Goal: Task Accomplishment & Management: Complete application form

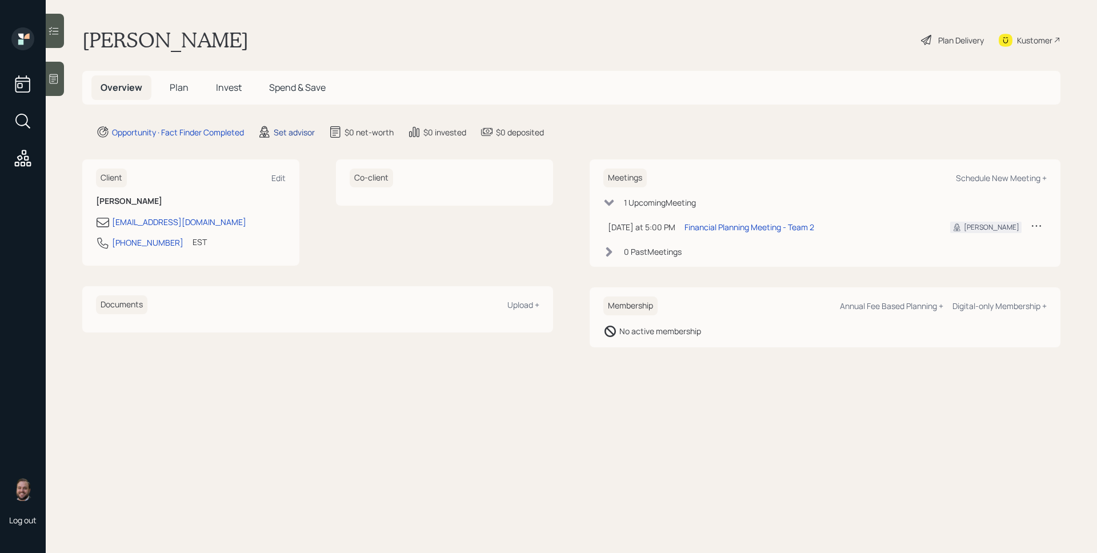
click at [312, 134] on div "Set advisor" at bounding box center [294, 132] width 41 height 12
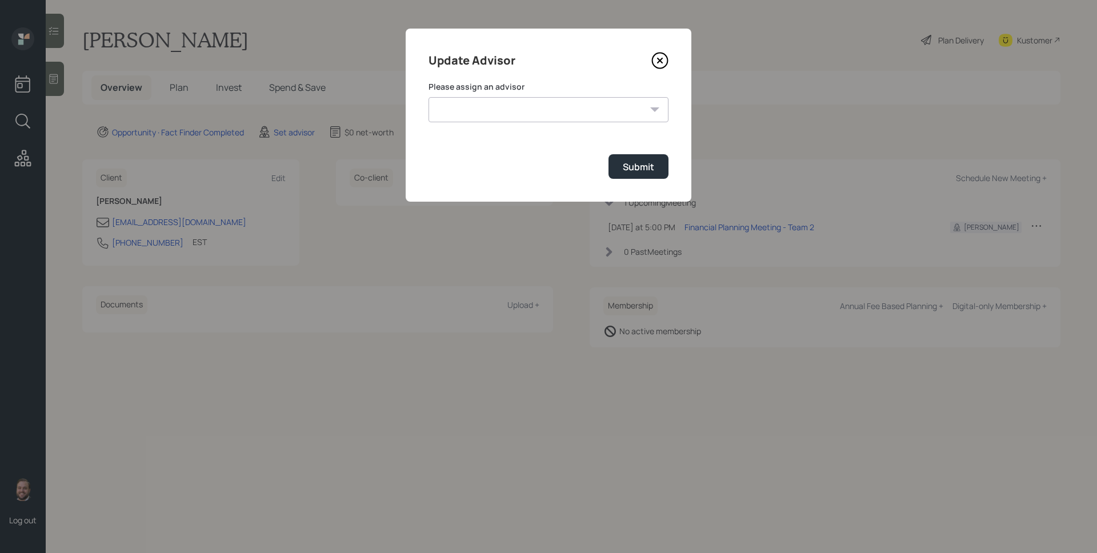
click at [493, 114] on select "Michael Russo Jonah Coleman Tyler End Treva Nostdahl Eric Schwartz Sami Boghos …" at bounding box center [548, 109] width 240 height 25
select select "d946c976-65aa-4529-ac9d-02c4f1114fc0"
click at [428, 97] on select "Michael Russo Jonah Coleman Tyler End Treva Nostdahl Eric Schwartz Sami Boghos …" at bounding box center [548, 109] width 240 height 25
click at [639, 165] on div "Submit" at bounding box center [638, 166] width 31 height 13
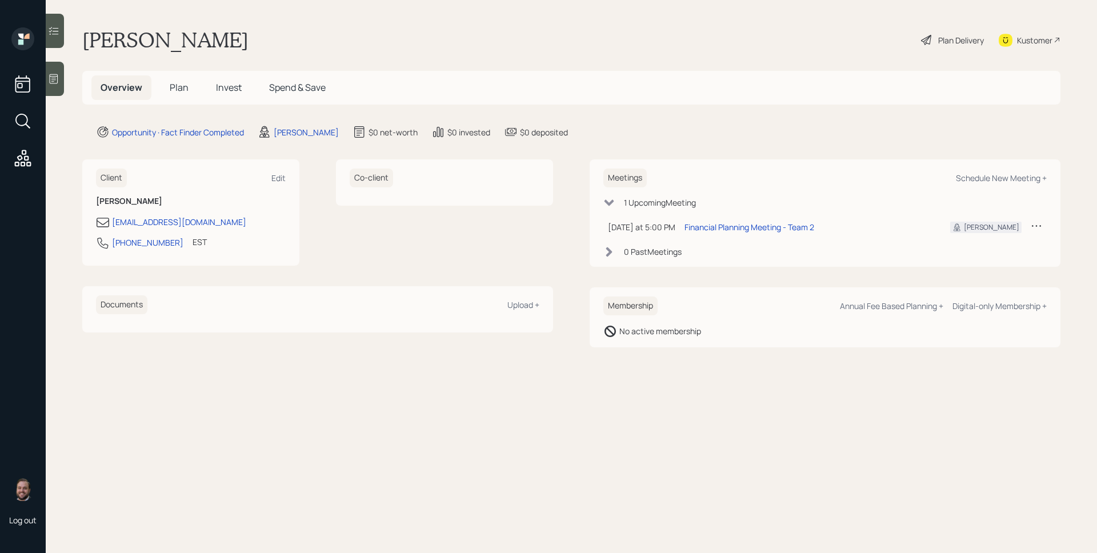
click at [50, 71] on div at bounding box center [55, 79] width 18 height 34
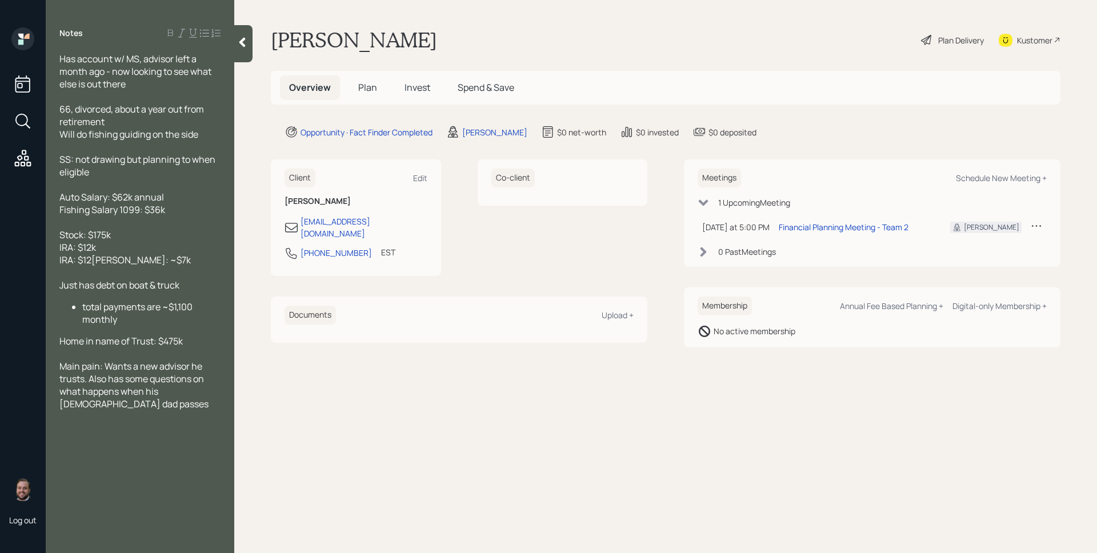
click at [374, 86] on span "Plan" at bounding box center [367, 87] width 19 height 13
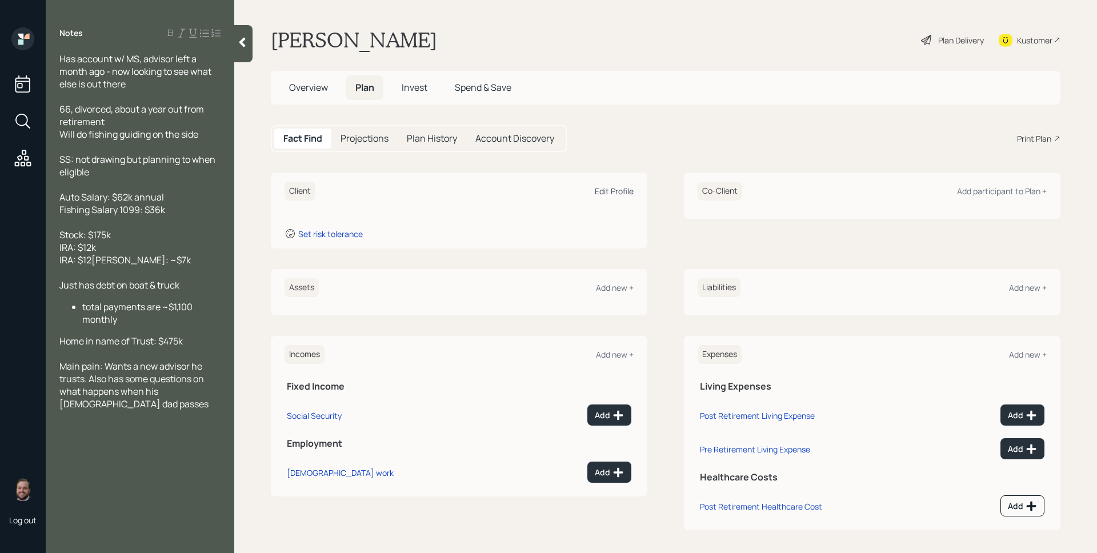
click at [617, 196] on div "Edit Profile" at bounding box center [614, 191] width 39 height 11
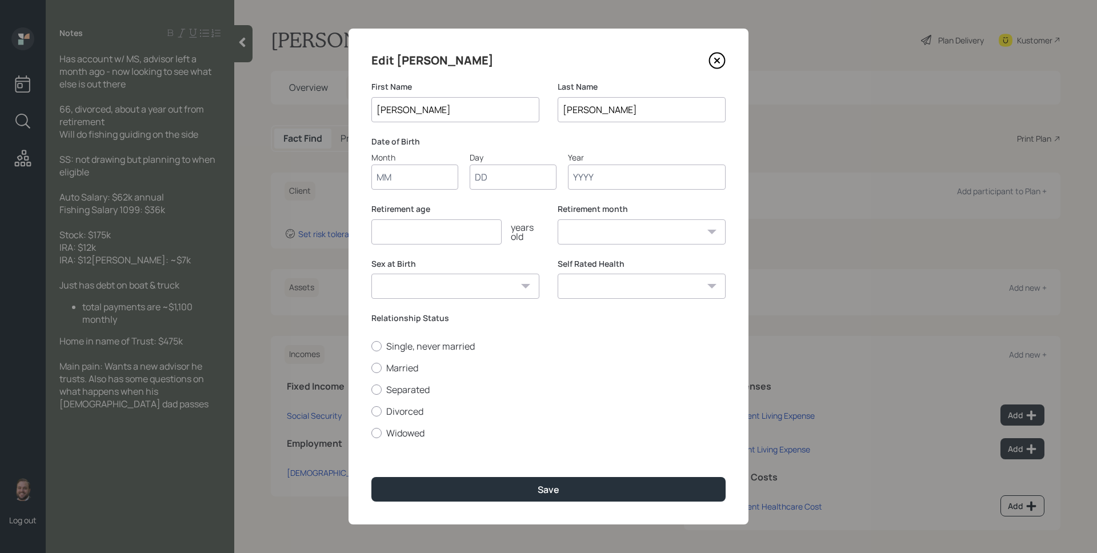
click at [437, 182] on input "Month" at bounding box center [414, 176] width 87 height 25
type input "01"
type input "1959"
select select "1"
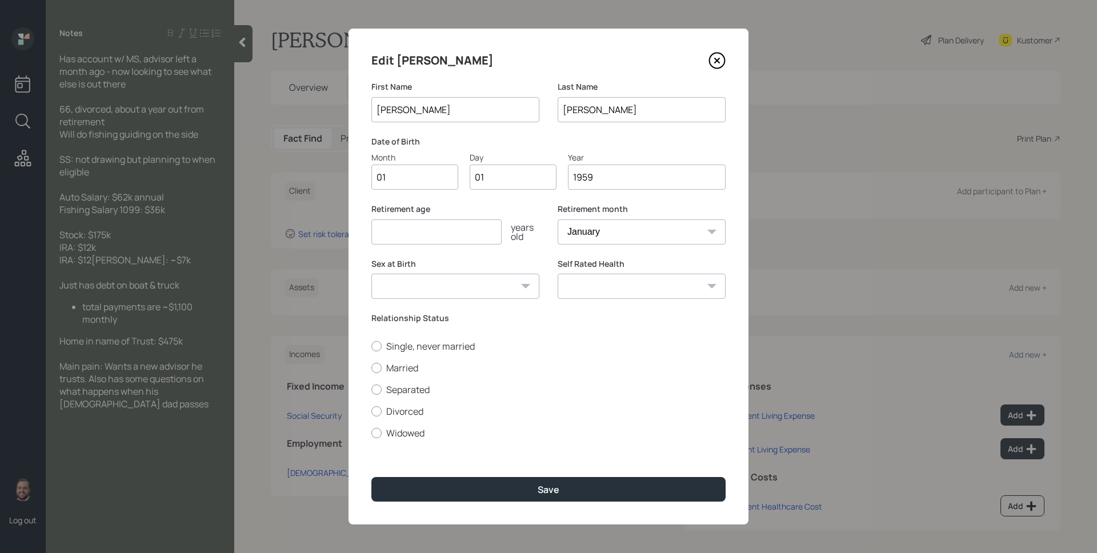
type input "1959"
type input "67"
click at [410, 408] on label "Divorced" at bounding box center [548, 411] width 354 height 13
click at [371, 411] on input "Divorced" at bounding box center [371, 411] width 1 height 1
radio input "true"
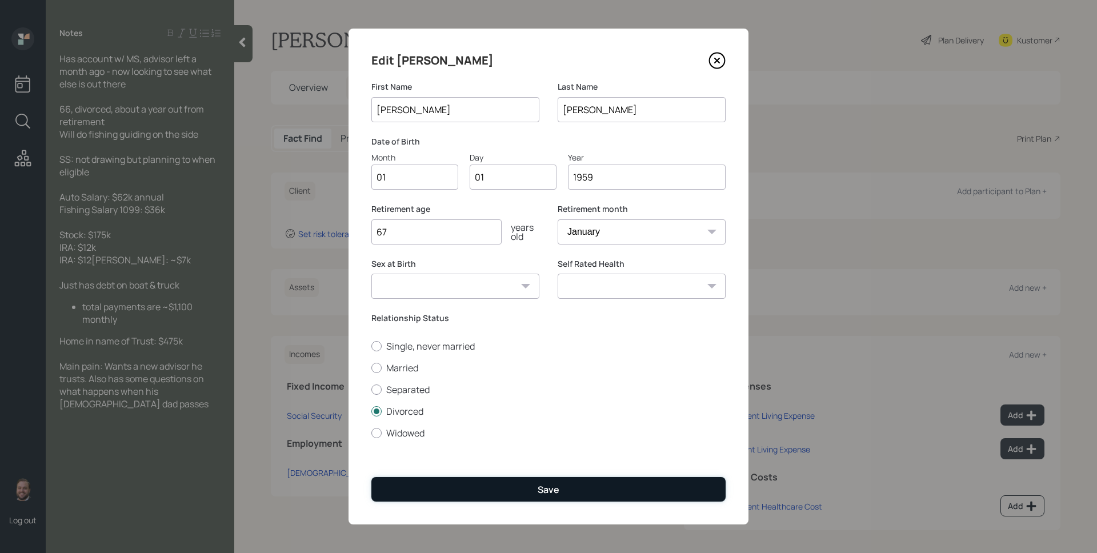
click at [520, 483] on button "Save" at bounding box center [548, 489] width 354 height 25
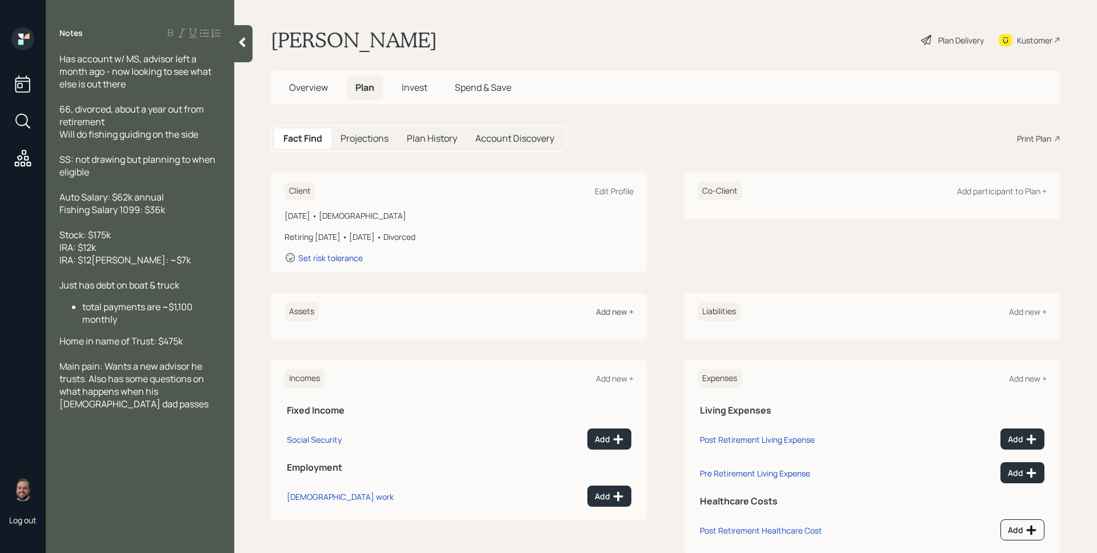
click at [616, 311] on div "Add new +" at bounding box center [615, 311] width 38 height 11
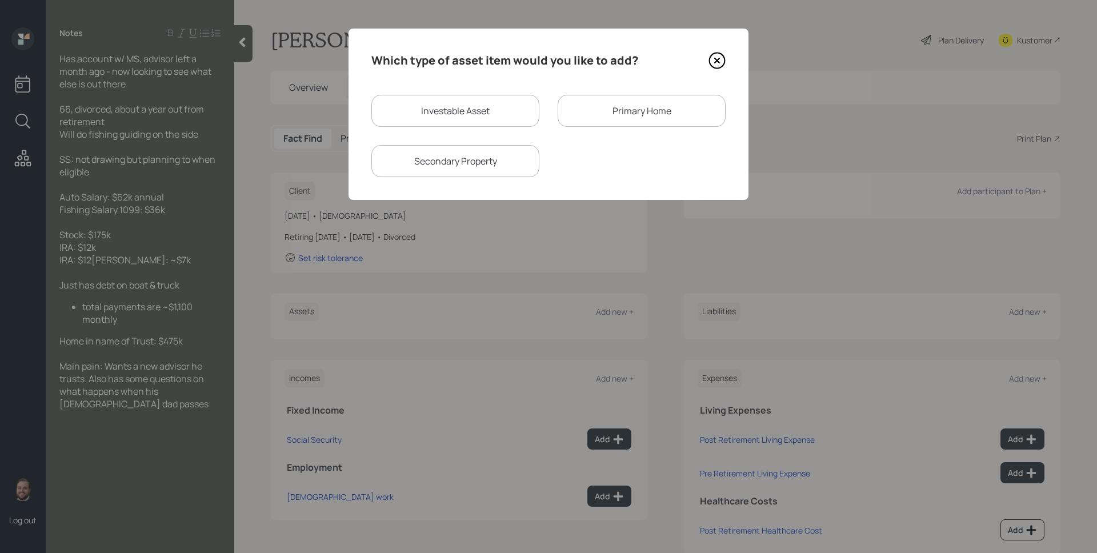
click at [484, 119] on div "Investable Asset" at bounding box center [455, 111] width 168 height 32
select select "taxable"
select select "balanced"
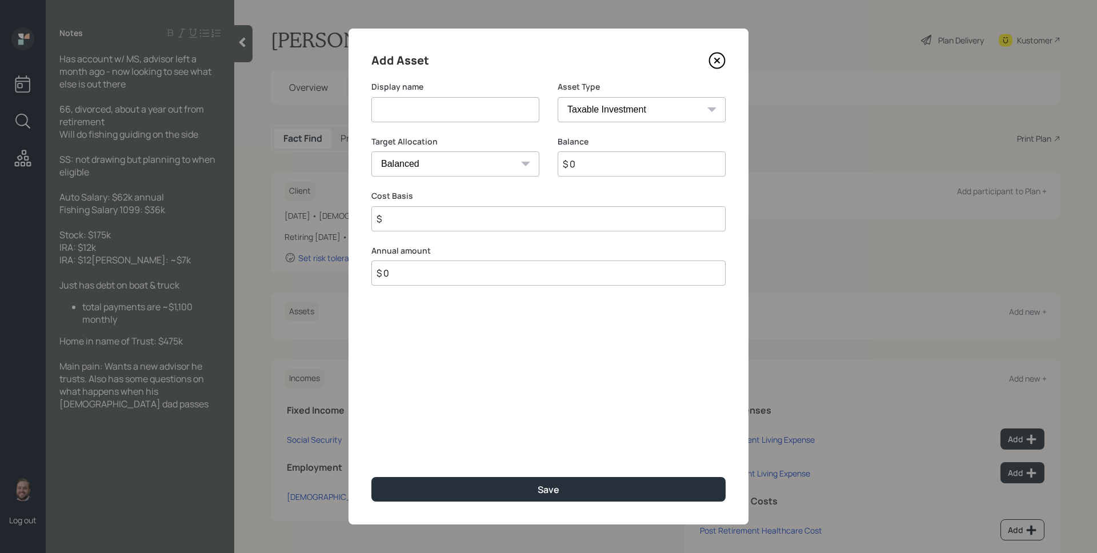
click at [484, 119] on input at bounding box center [455, 109] width 168 height 25
type input "Stock"
click at [650, 172] on input "$ 0" at bounding box center [641, 163] width 168 height 25
type input "$ 175,000"
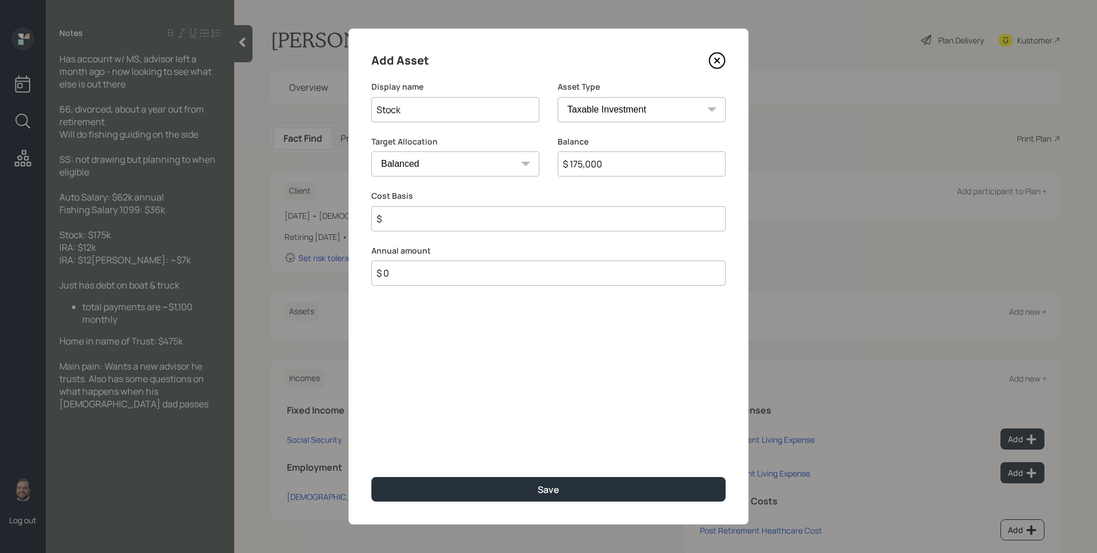
click at [492, 168] on select "Cash Conservative Balanced Aggressive" at bounding box center [455, 163] width 168 height 25
select select "aggressive"
click at [371, 151] on select "Cash Conservative Balanced Aggressive" at bounding box center [455, 163] width 168 height 25
click at [453, 214] on input "$" at bounding box center [548, 218] width 354 height 25
type input "$ 0"
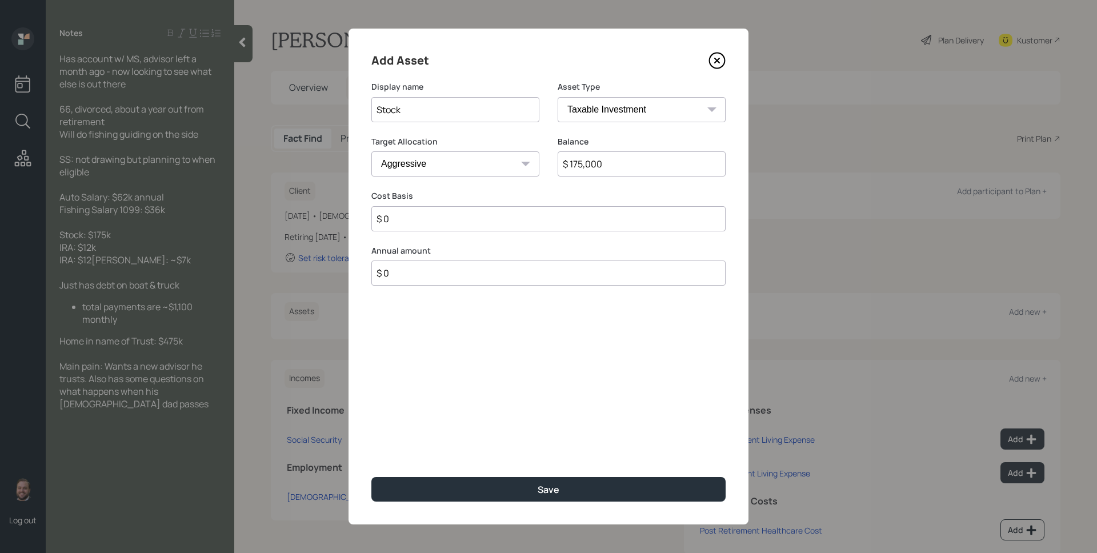
click at [371, 477] on button "Save" at bounding box center [548, 489] width 354 height 25
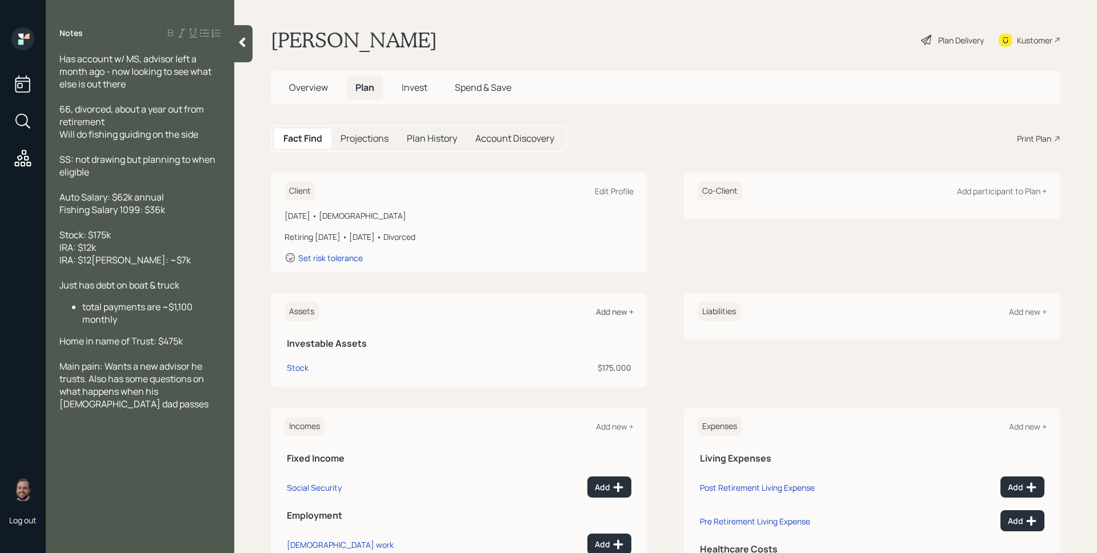
click at [611, 312] on div "Add new +" at bounding box center [615, 311] width 38 height 11
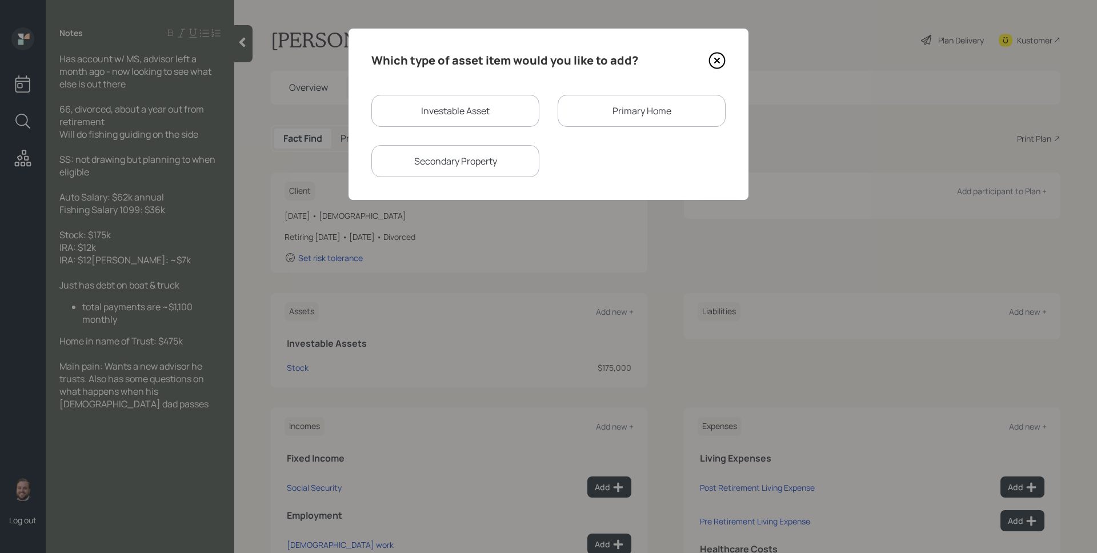
click at [472, 98] on div "Investable Asset" at bounding box center [455, 111] width 168 height 32
select select "taxable"
select select "balanced"
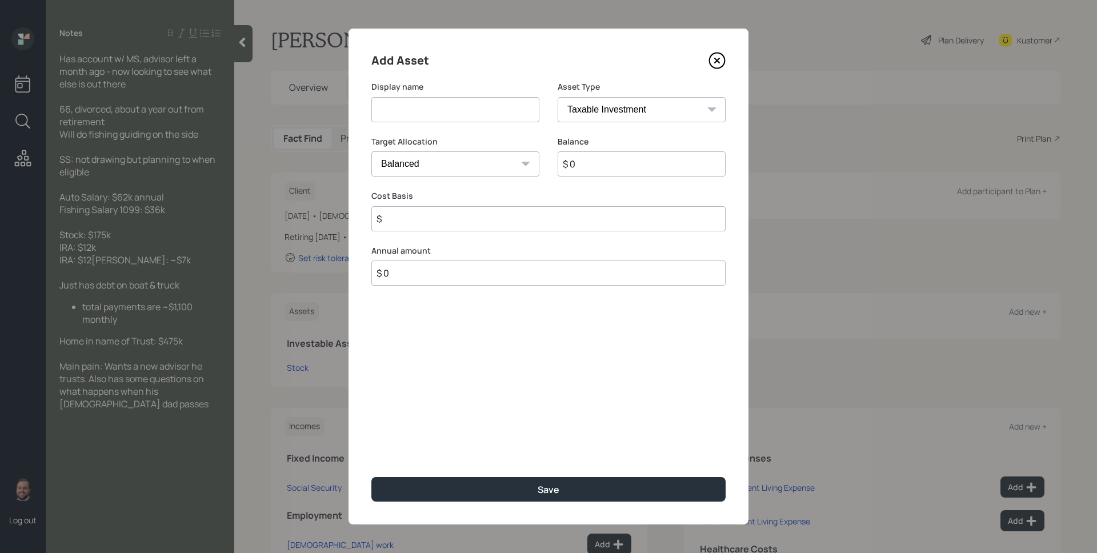
click at [472, 100] on input at bounding box center [455, 109] width 168 height 25
type input "IRA"
click at [675, 120] on select "SEP IRA IRA Roth IRA 401(k) Roth 401(k) 403(b) Roth 403(b) 457(b) Roth 457(b) H…" at bounding box center [641, 109] width 168 height 25
select select "ira"
click at [557, 97] on select "SEP IRA IRA Roth IRA 401(k) Roth 401(k) 403(b) Roth 403(b) 457(b) Roth 457(b) H…" at bounding box center [641, 109] width 168 height 25
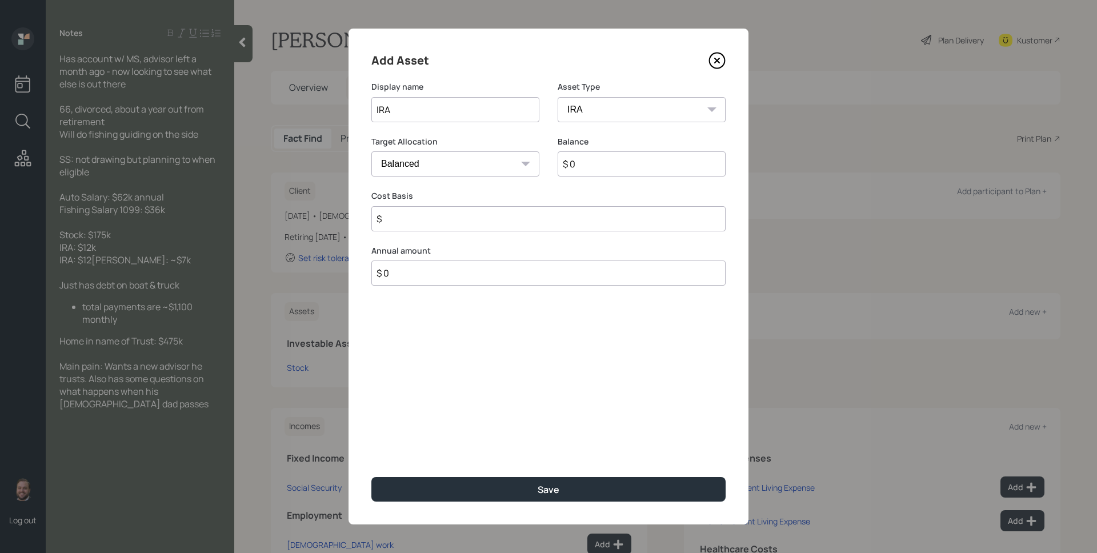
type input "$"
click at [592, 172] on input "$ 0" at bounding box center [641, 163] width 168 height 25
type input "$ 12,000"
type input "$ 0"
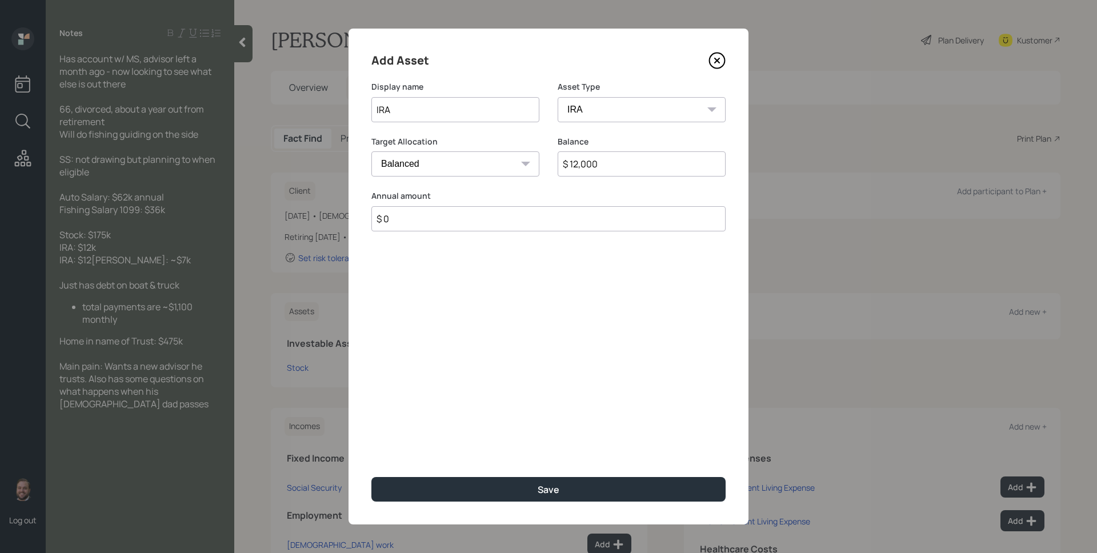
click at [371, 477] on button "Save" at bounding box center [548, 489] width 354 height 25
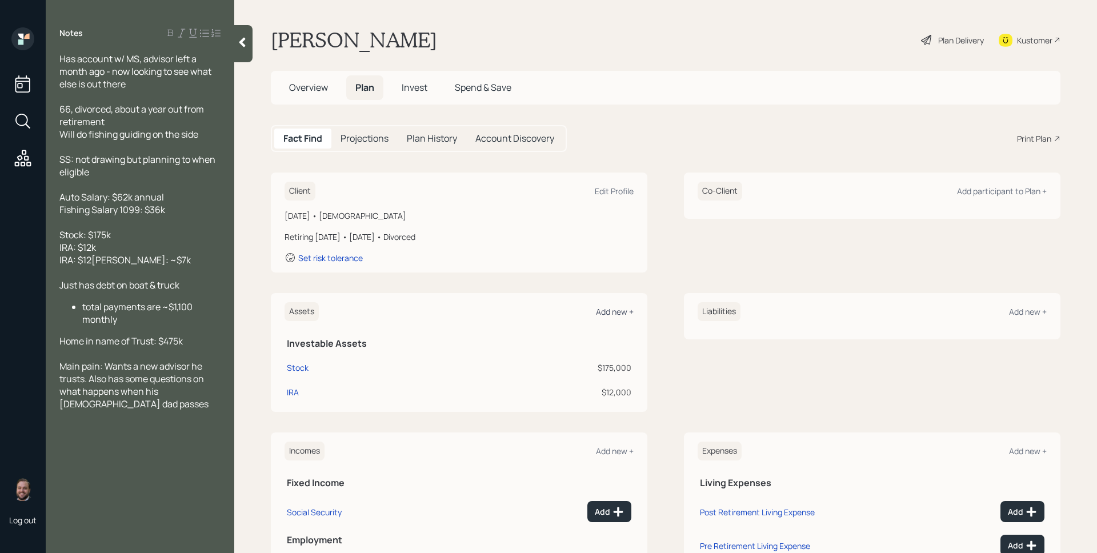
click at [605, 316] on div "Add new +" at bounding box center [615, 311] width 38 height 11
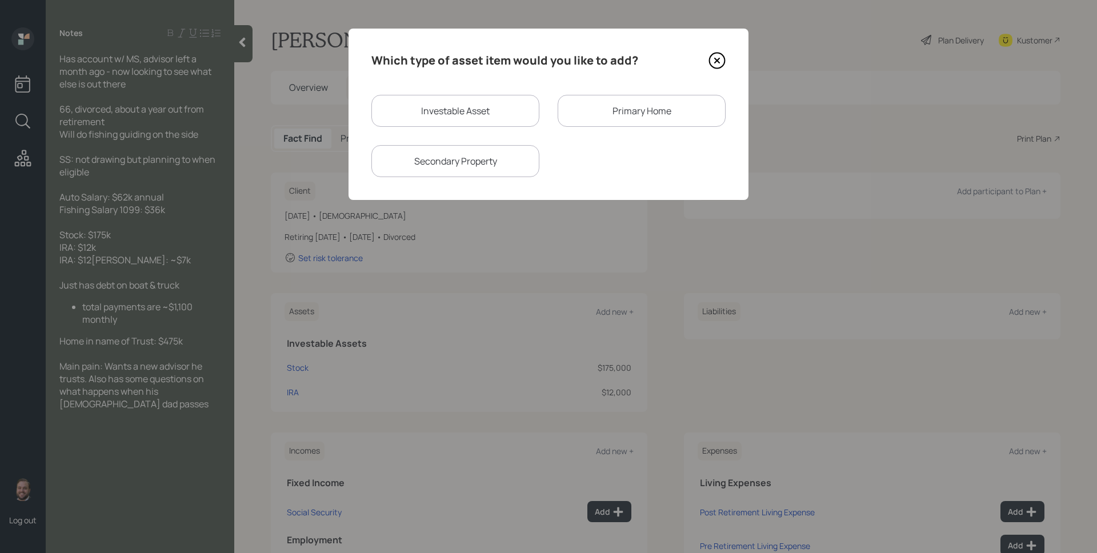
click at [492, 110] on div "Investable Asset" at bounding box center [455, 111] width 168 height 32
select select "taxable"
select select "balanced"
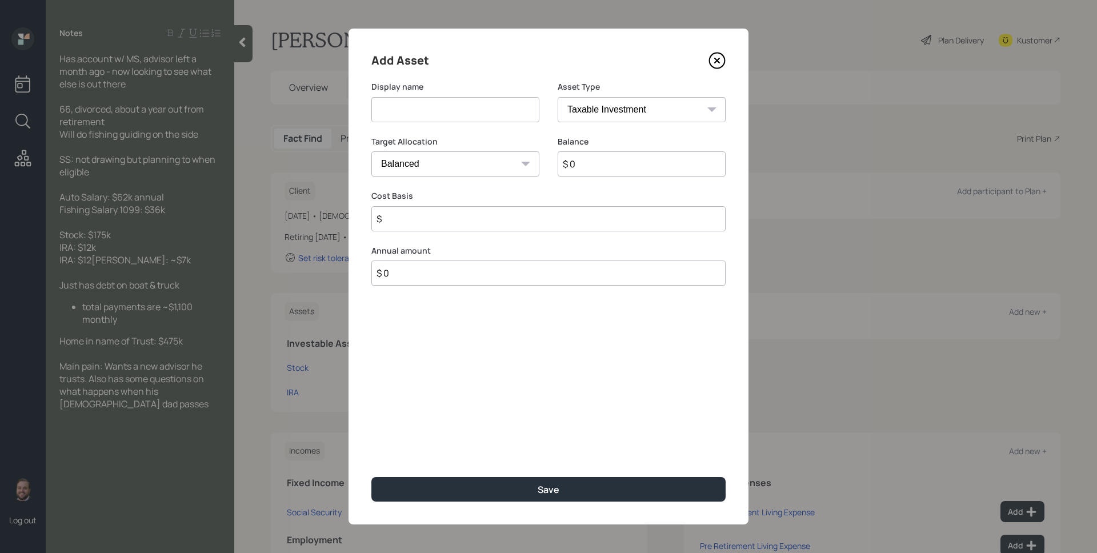
click at [492, 110] on input at bounding box center [455, 109] width 168 height 25
type input "IRA"
click at [604, 107] on select "SEP IRA IRA Roth IRA 401(k) Roth 401(k) 403(b) Roth 403(b) 457(b) Roth 457(b) H…" at bounding box center [641, 109] width 168 height 25
select select "ira"
click at [557, 97] on select "SEP IRA IRA Roth IRA 401(k) Roth 401(k) 403(b) Roth 403(b) 457(b) Roth 457(b) H…" at bounding box center [641, 109] width 168 height 25
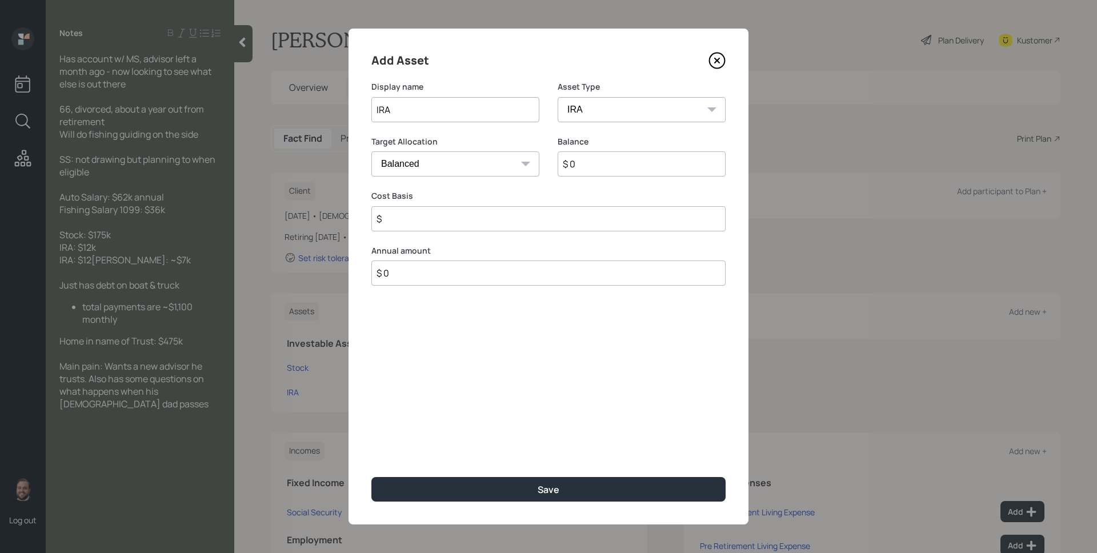
type input "$"
click at [606, 163] on input "$ 0" at bounding box center [641, 163] width 168 height 25
type input "$ 12,000"
type input "$ 0"
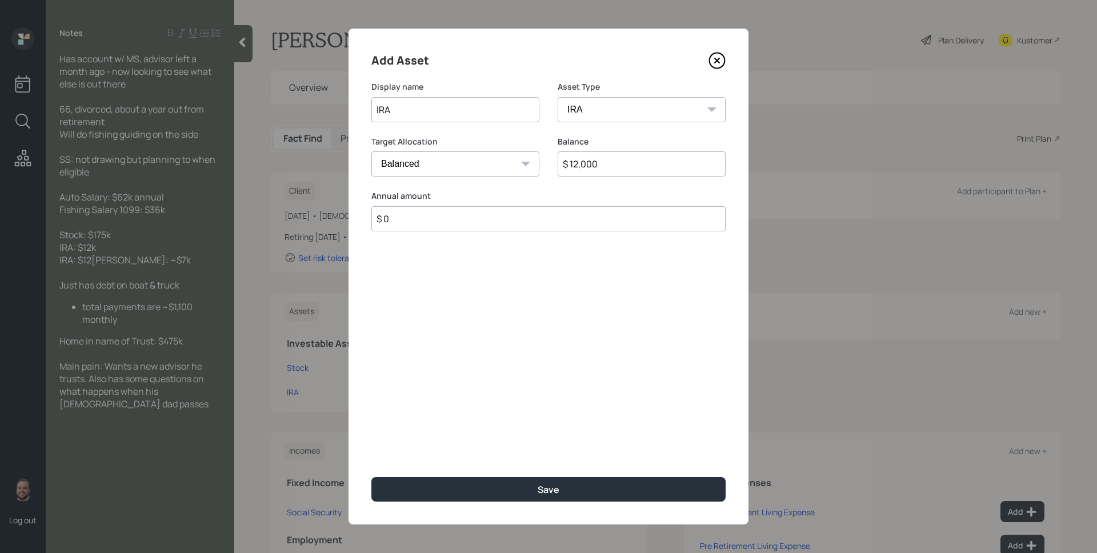
click at [371, 477] on button "Save" at bounding box center [548, 489] width 354 height 25
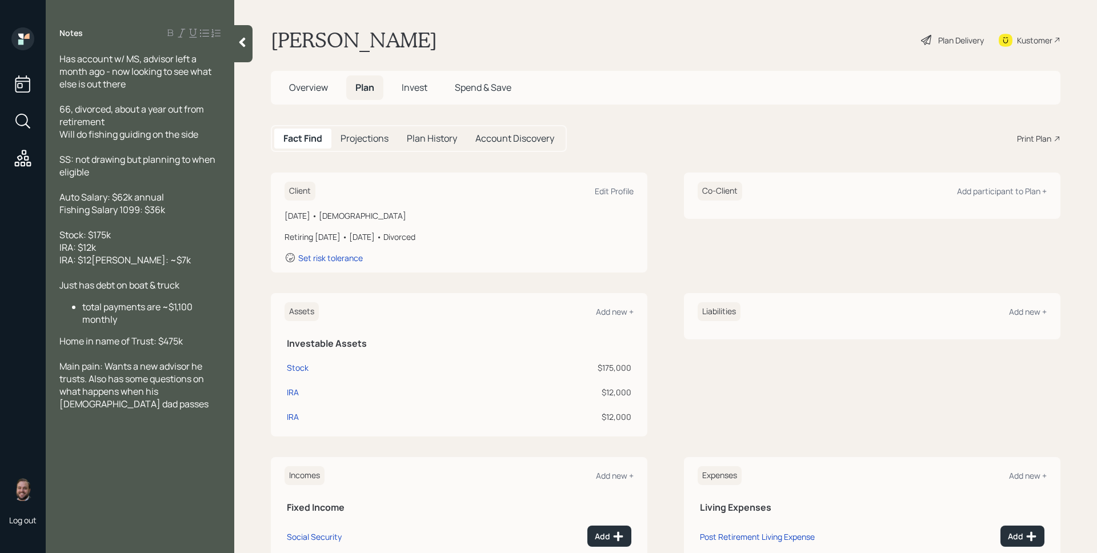
click at [603, 291] on div "Client Edit Profile January 1, 1959 • 66 years old Retiring in 1 year • January…" at bounding box center [665, 411] width 789 height 479
click at [609, 311] on div "Add new +" at bounding box center [615, 311] width 38 height 11
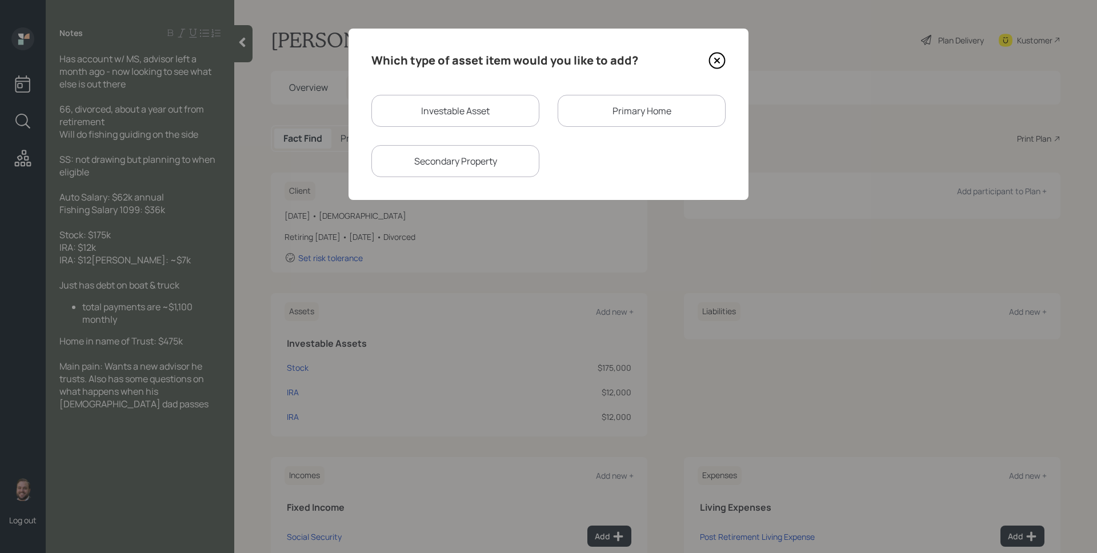
click at [505, 118] on div "Investable Asset" at bounding box center [455, 111] width 168 height 32
select select "taxable"
select select "balanced"
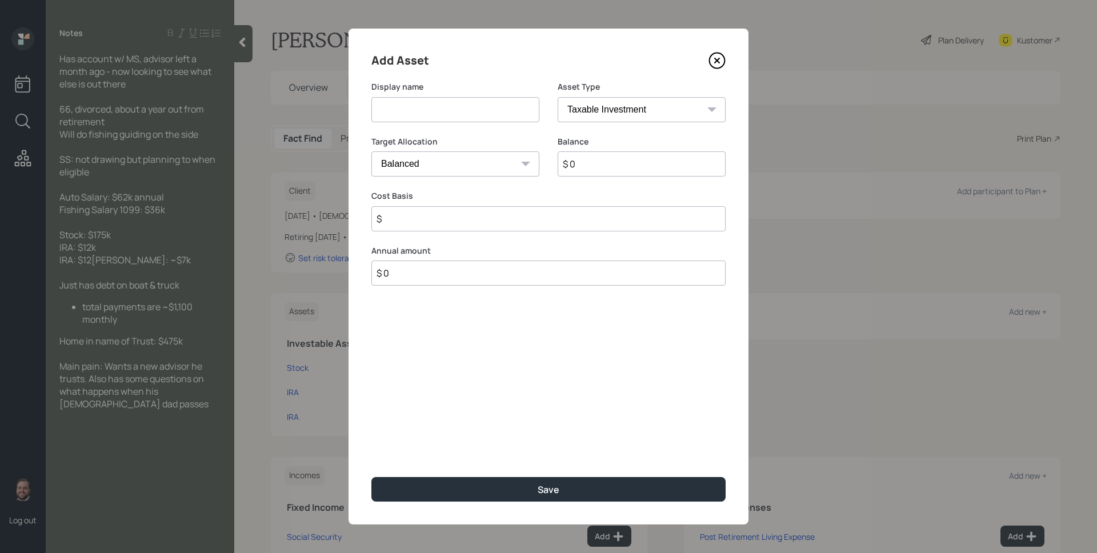
click at [505, 118] on input at bounding box center [455, 109] width 168 height 25
type input "Roth IRA"
click at [648, 100] on select "SEP IRA IRA Roth IRA 401(k) Roth 401(k) 403(b) Roth 403(b) 457(b) Roth 457(b) H…" at bounding box center [641, 109] width 168 height 25
select select "roth_ira"
click at [557, 97] on select "SEP IRA IRA Roth IRA 401(k) Roth 401(k) 403(b) Roth 403(b) 457(b) Roth 457(b) H…" at bounding box center [641, 109] width 168 height 25
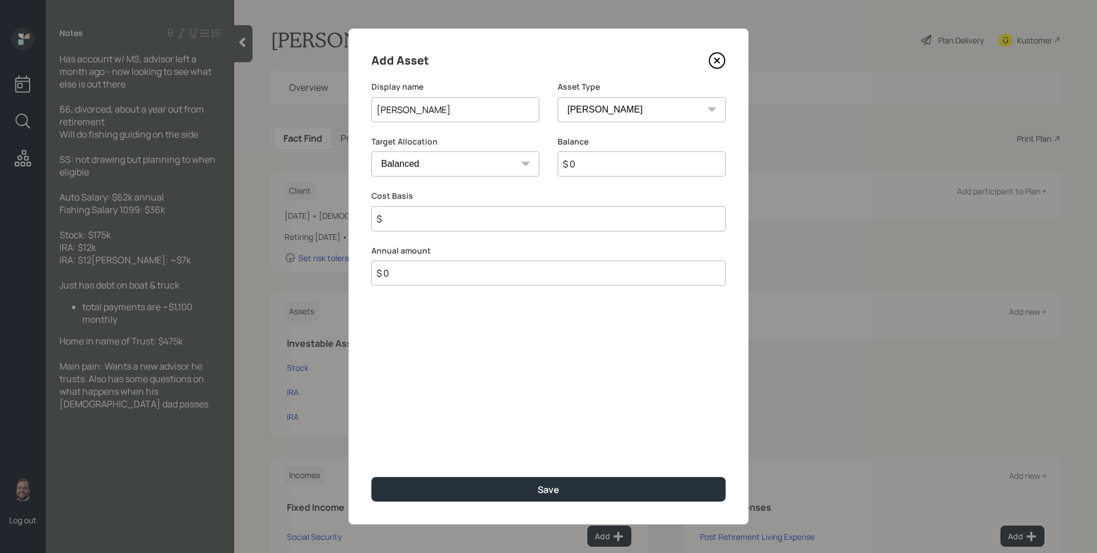
type input "$"
click at [595, 164] on input "$ 0" at bounding box center [641, 163] width 168 height 25
type input "$ 7,000"
type input "$ 0"
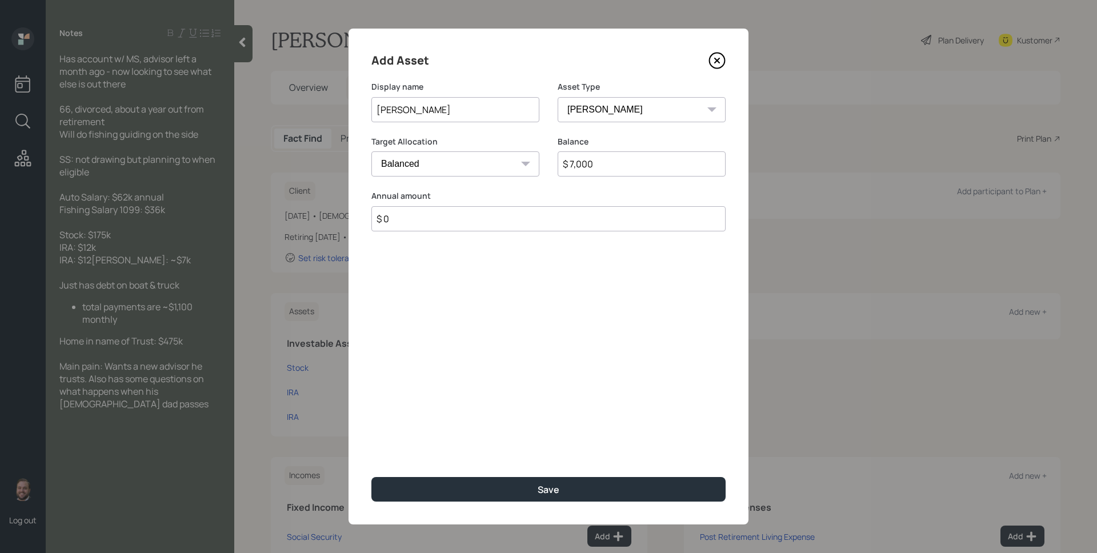
click at [371, 477] on button "Save" at bounding box center [548, 489] width 354 height 25
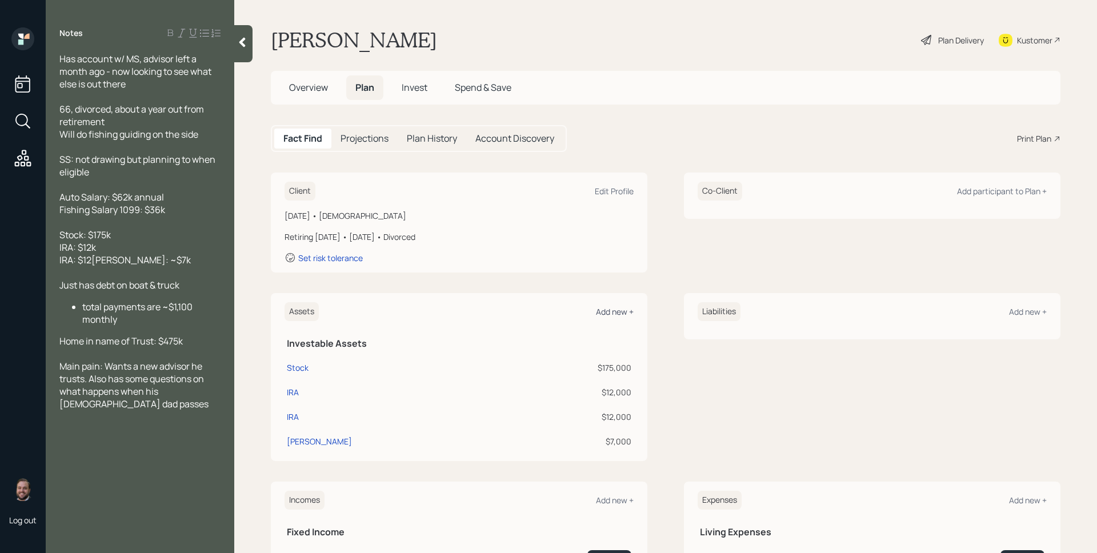
click at [616, 308] on div "Add new +" at bounding box center [615, 311] width 38 height 11
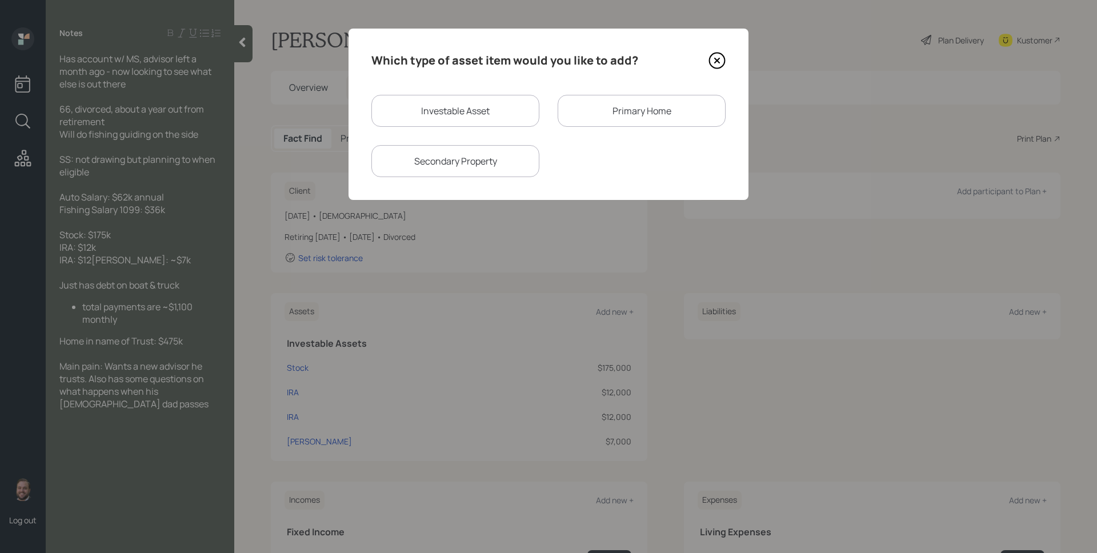
click at [613, 106] on div "Primary Home" at bounding box center [641, 111] width 168 height 32
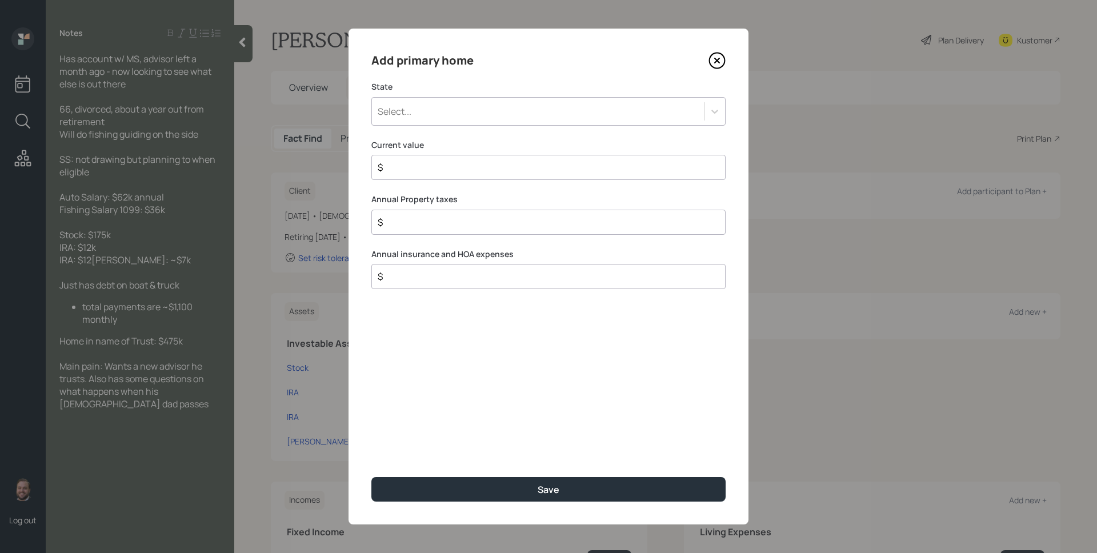
click at [561, 114] on div "Select..." at bounding box center [538, 111] width 332 height 19
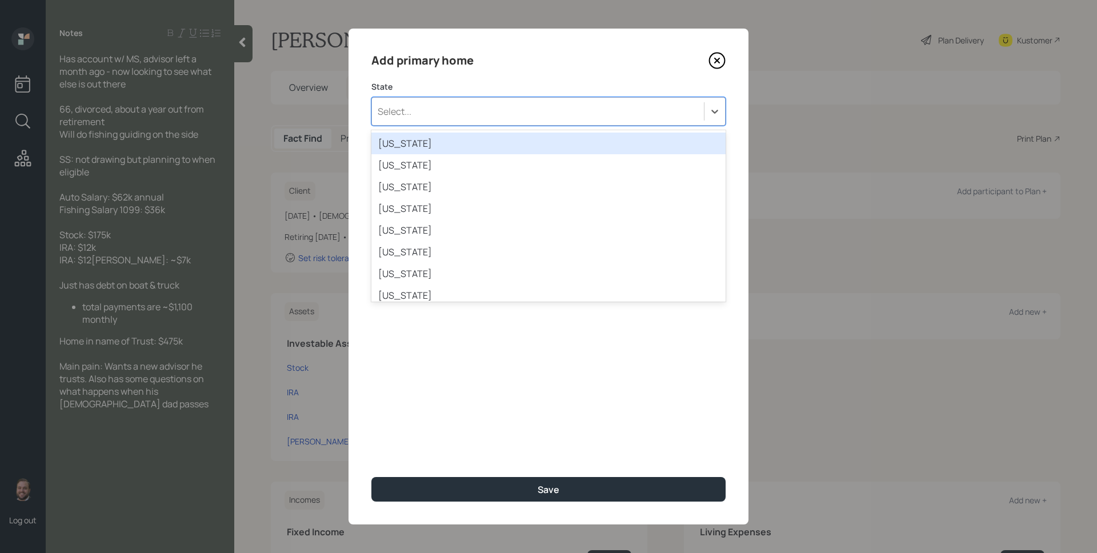
type input "f"
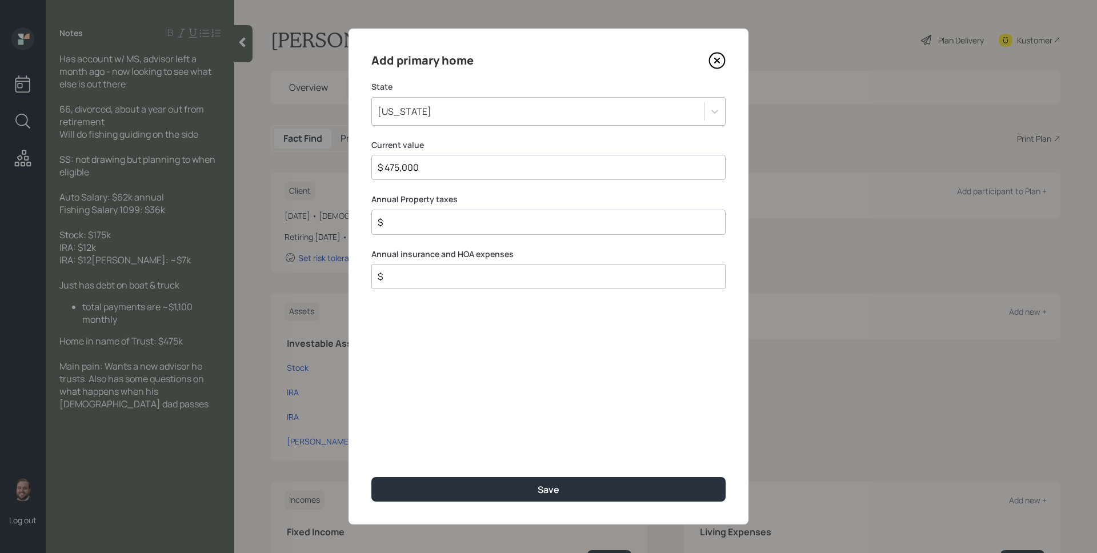
type input "$ 475,000"
click at [371, 477] on button "Save" at bounding box center [548, 489] width 354 height 25
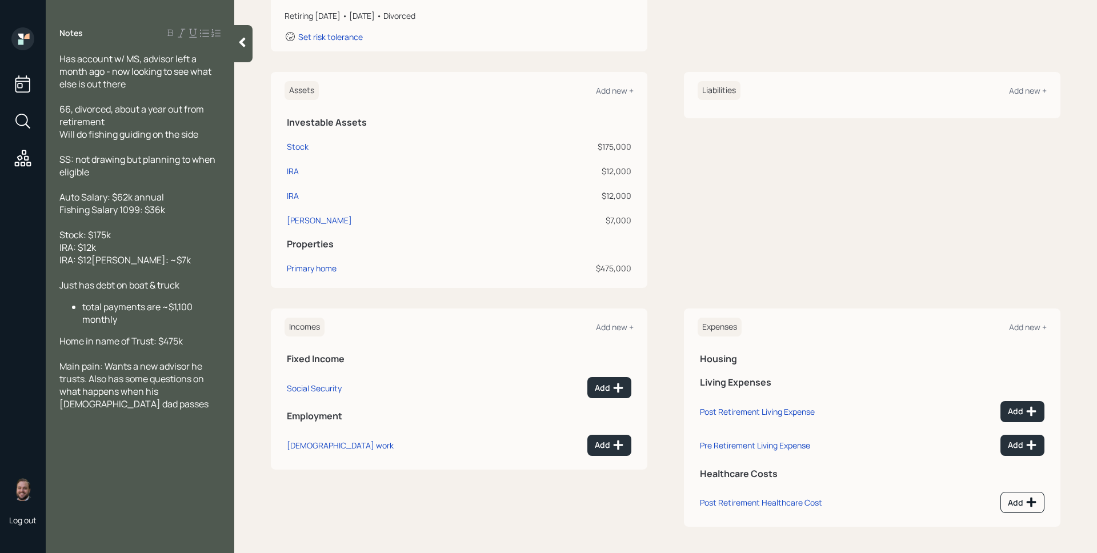
scroll to position [222, 0]
click at [600, 444] on div "Add" at bounding box center [609, 443] width 29 height 11
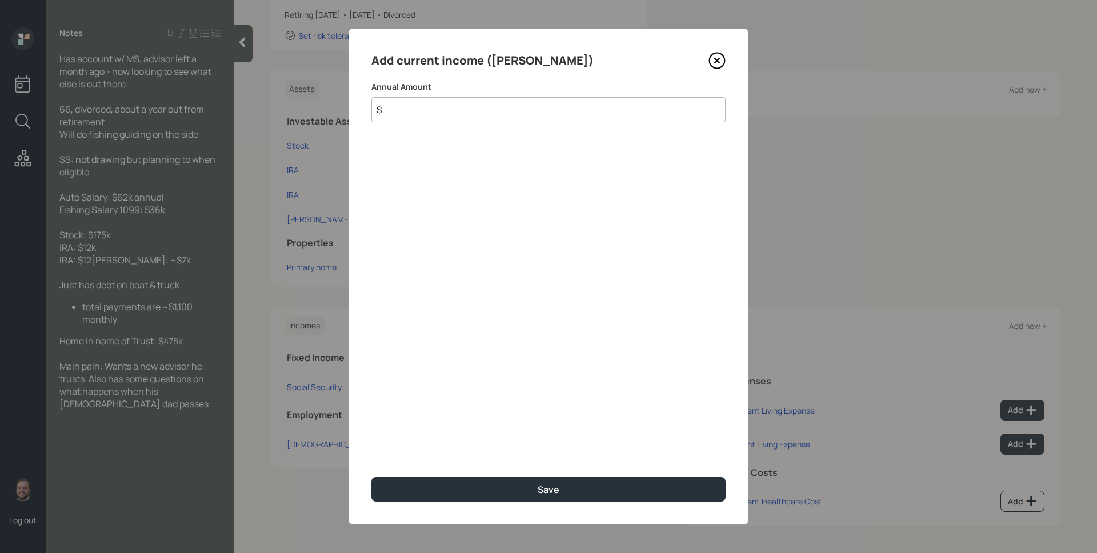
click at [495, 99] on input "$" at bounding box center [548, 109] width 354 height 25
type input "$ 62,000"
click at [371, 477] on button "Save" at bounding box center [548, 489] width 354 height 25
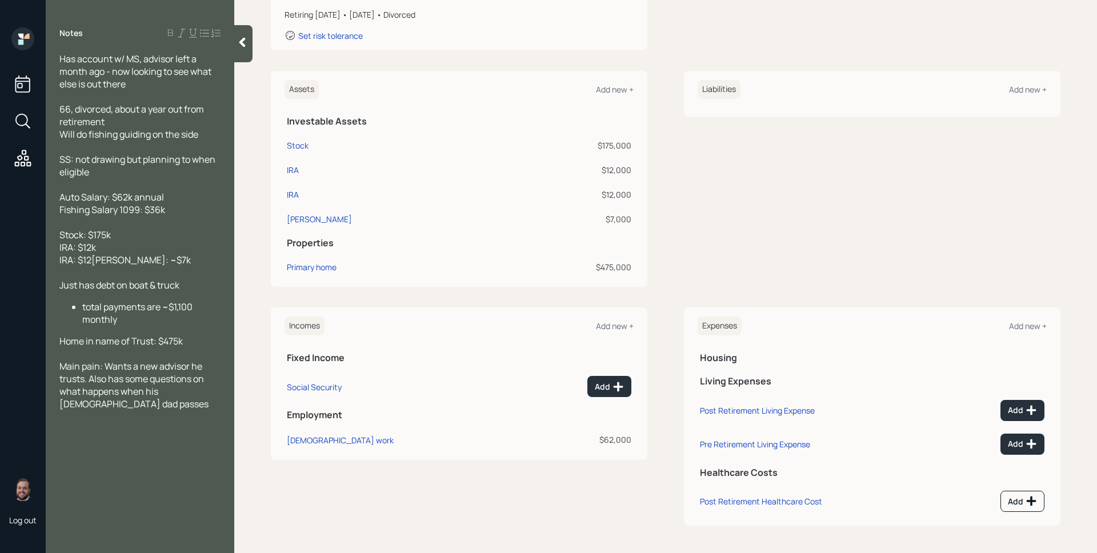
click at [613, 332] on div "Incomes Add new +" at bounding box center [458, 325] width 349 height 19
click at [614, 329] on div "Add new +" at bounding box center [615, 325] width 38 height 11
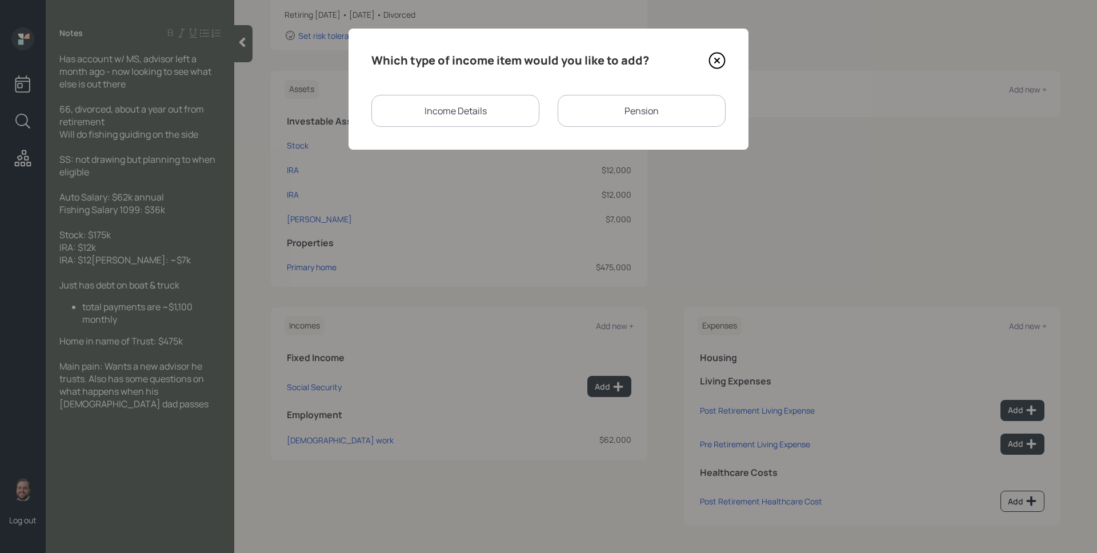
click at [484, 102] on div "Income Details" at bounding box center [455, 111] width 168 height 32
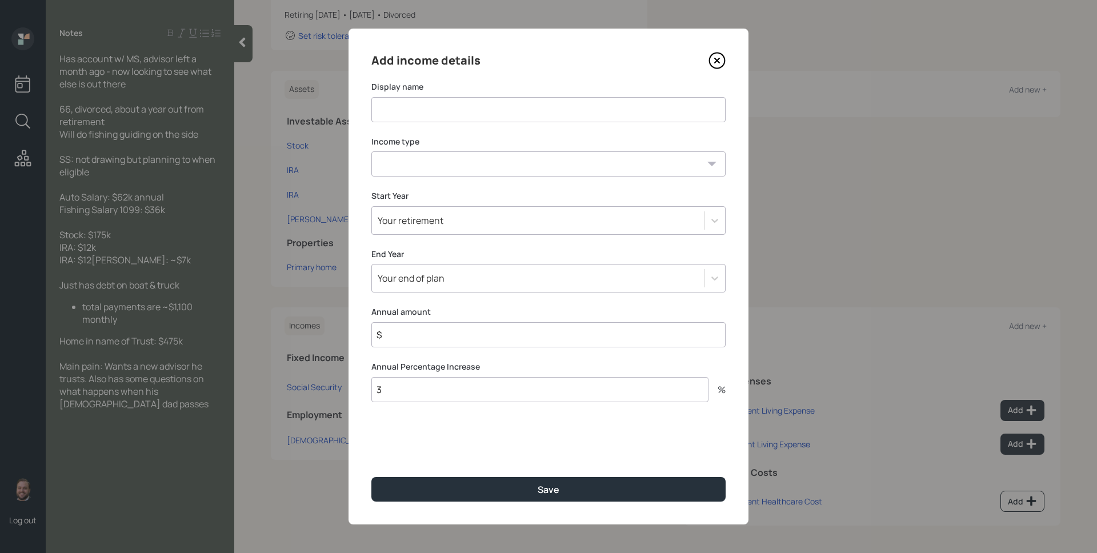
click at [474, 114] on input at bounding box center [548, 109] width 354 height 25
type input "Fishing Guide"
click at [452, 162] on select "Full-time work Part-time work Self employment Other" at bounding box center [548, 163] width 354 height 25
select select "part_time"
click at [371, 151] on select "Full-time work Part-time work Self employment Other" at bounding box center [548, 163] width 354 height 25
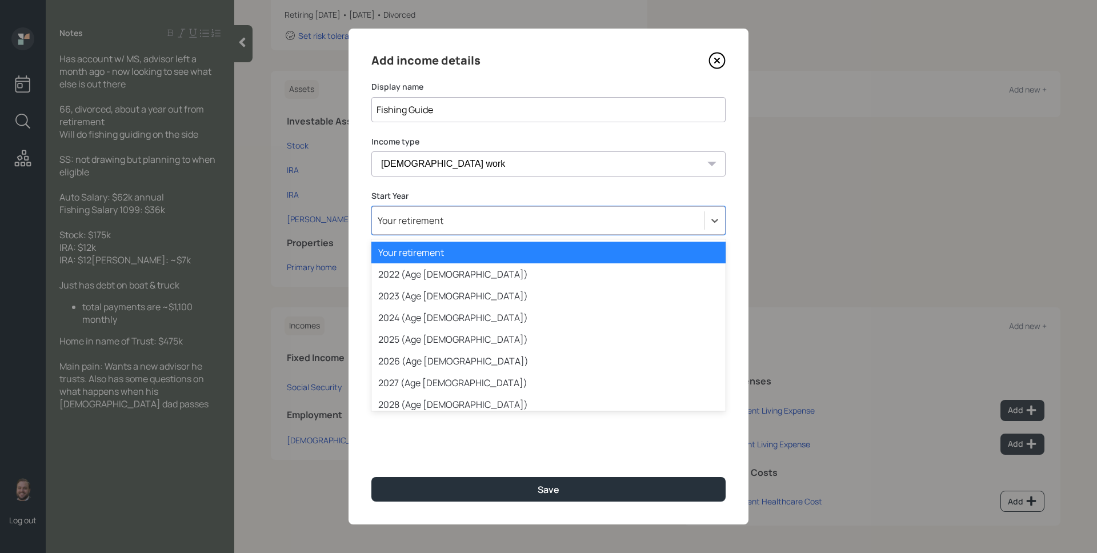
click at [444, 224] on div "Your retirement" at bounding box center [538, 220] width 332 height 19
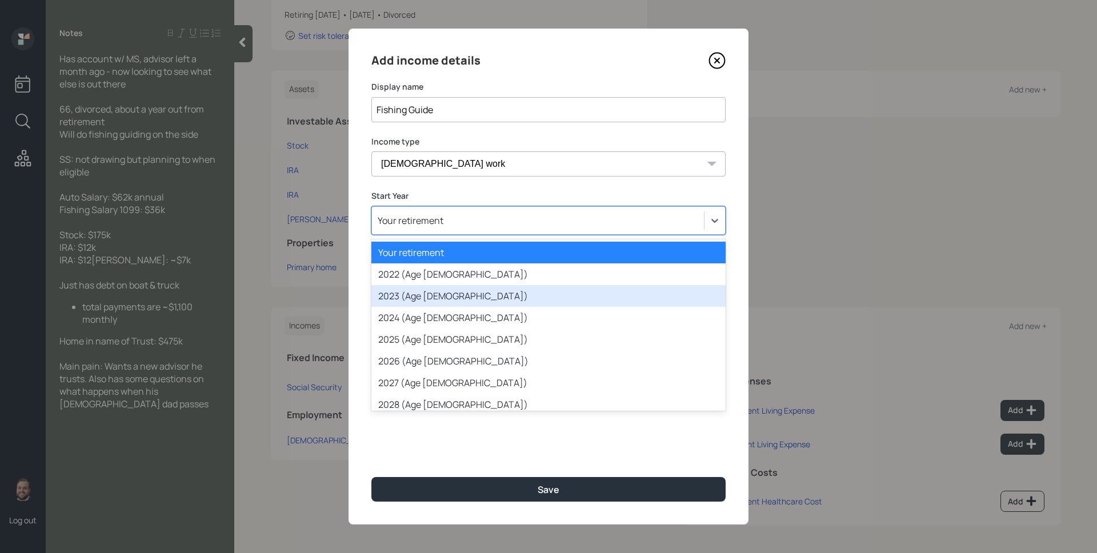
click at [431, 277] on div "2022 (Age 63)" at bounding box center [548, 274] width 354 height 22
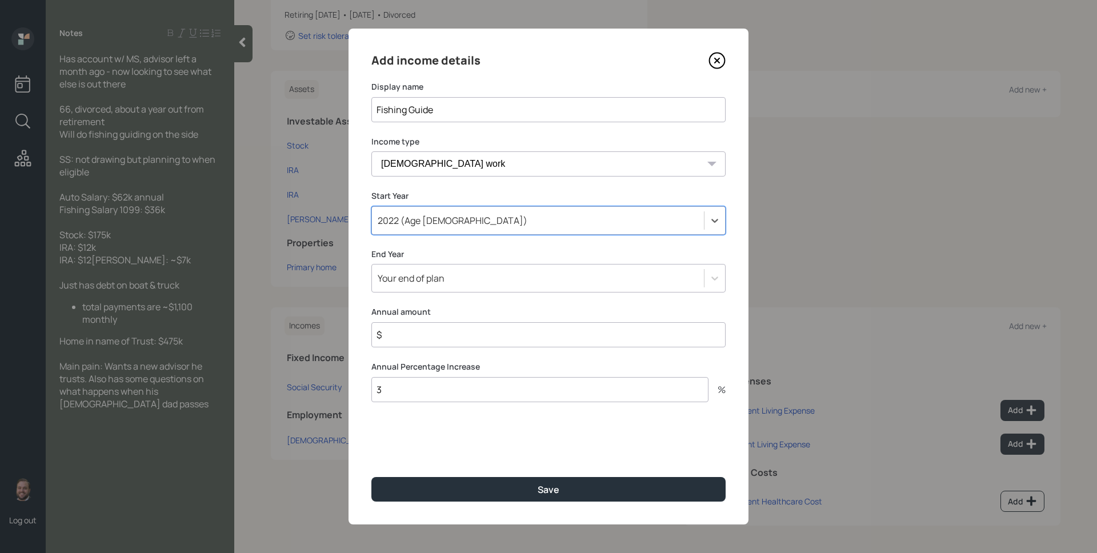
click at [439, 280] on div "Your end of plan" at bounding box center [411, 278] width 67 height 13
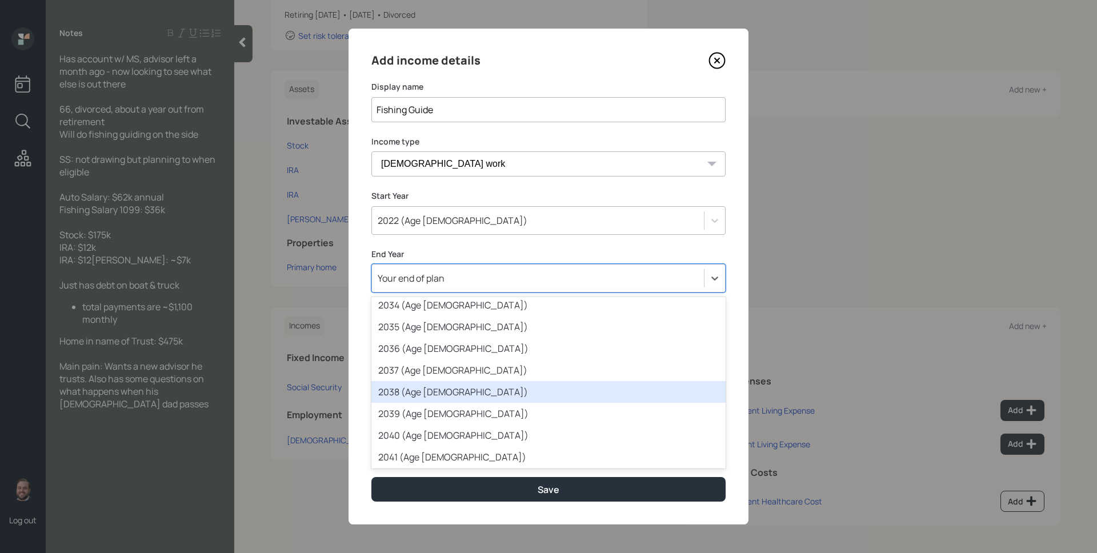
scroll to position [311, 0]
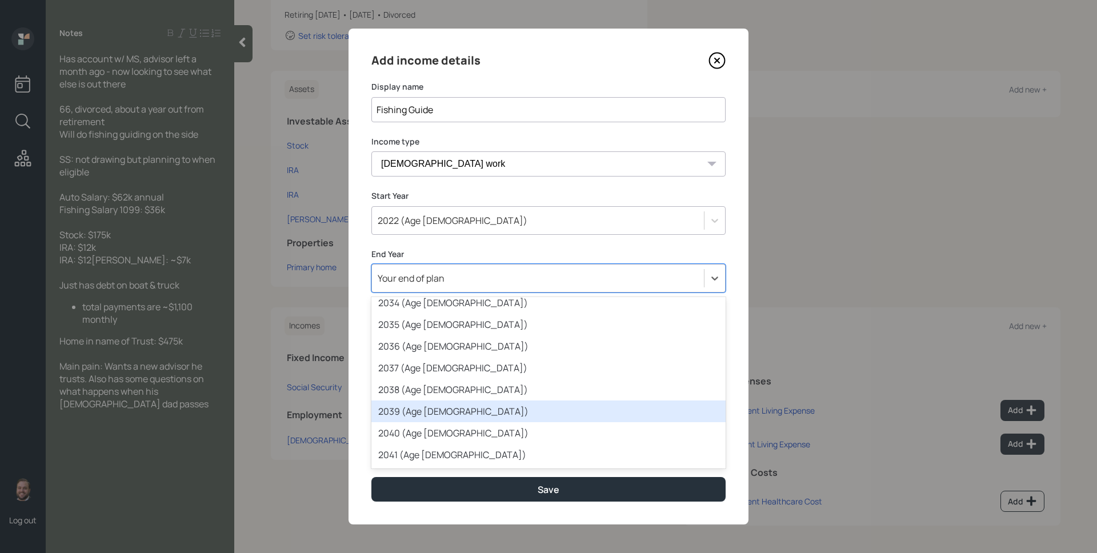
click at [449, 415] on div "2039 (Age 80)" at bounding box center [548, 411] width 354 height 22
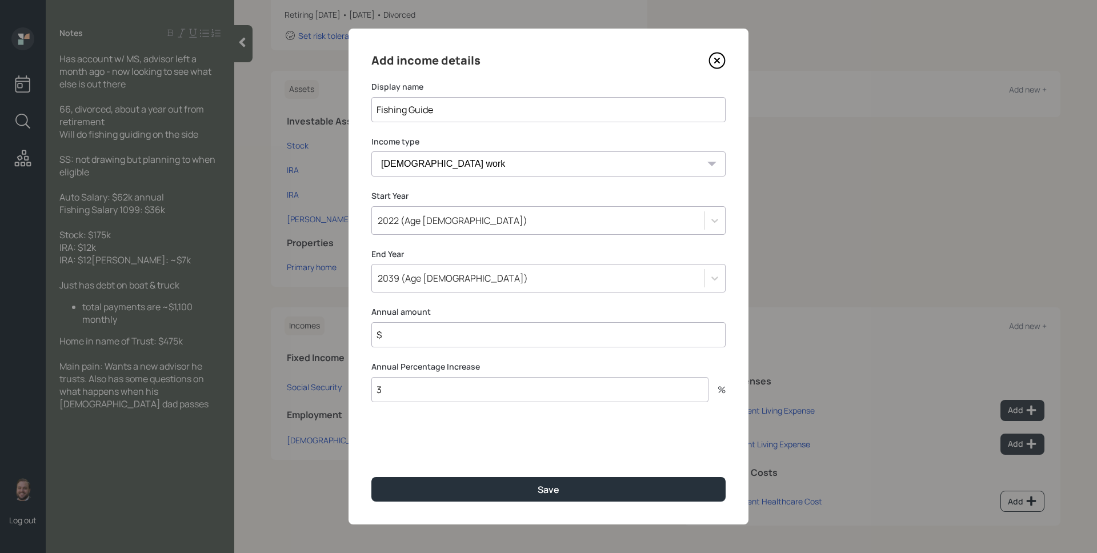
click at [432, 342] on input "$" at bounding box center [548, 334] width 354 height 25
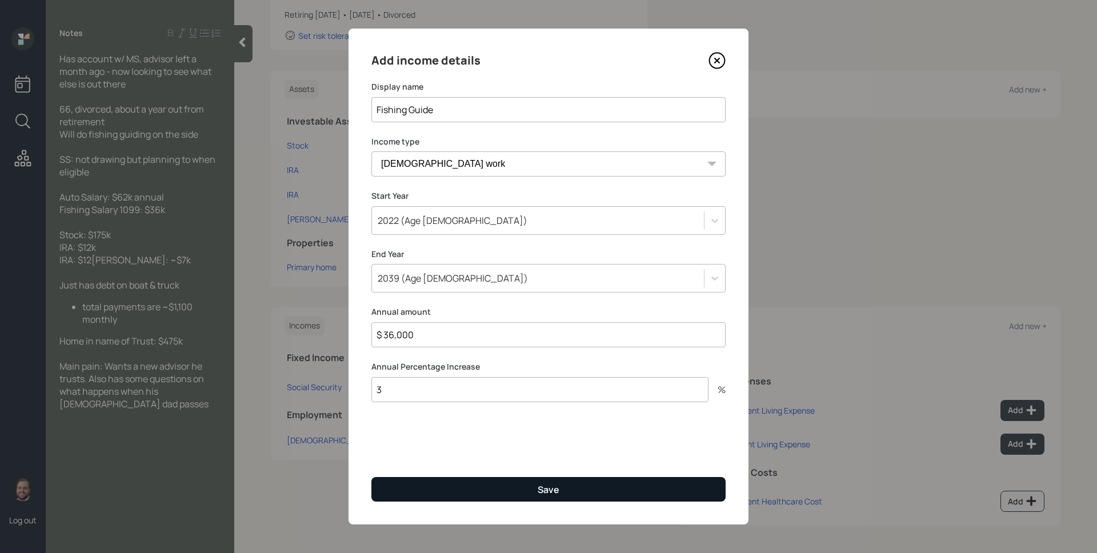
type input "$ 36,000"
click at [597, 496] on button "Save" at bounding box center [548, 489] width 354 height 25
